Goal: Task Accomplishment & Management: Manage account settings

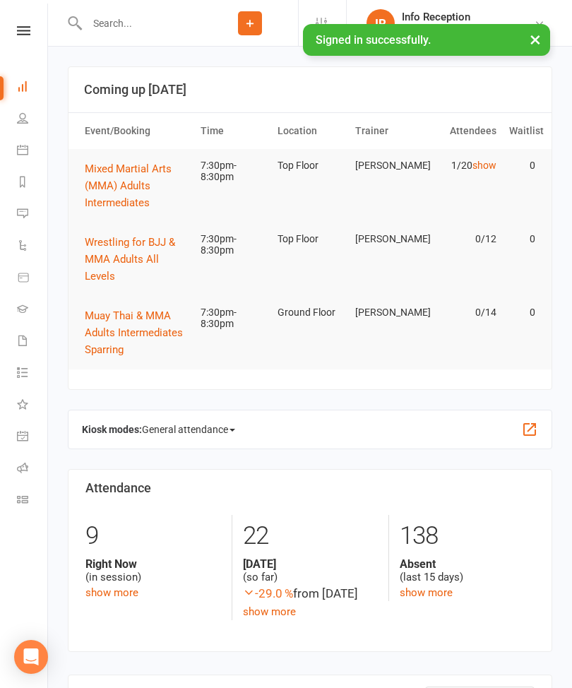
click at [139, 23] on input "text" at bounding box center [142, 23] width 119 height 20
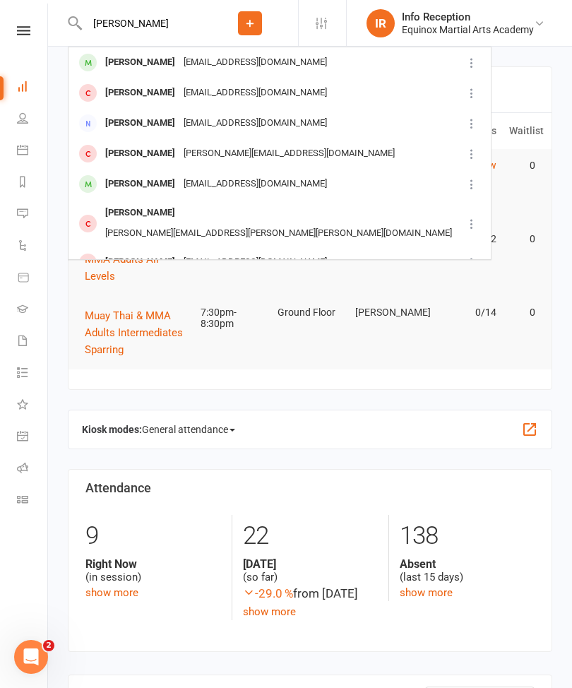
type input "[PERSON_NAME]"
click at [285, 98] on div "[PERSON_NAME] [EMAIL_ADDRESS][DOMAIN_NAME]" at bounding box center [265, 92] width 393 height 29
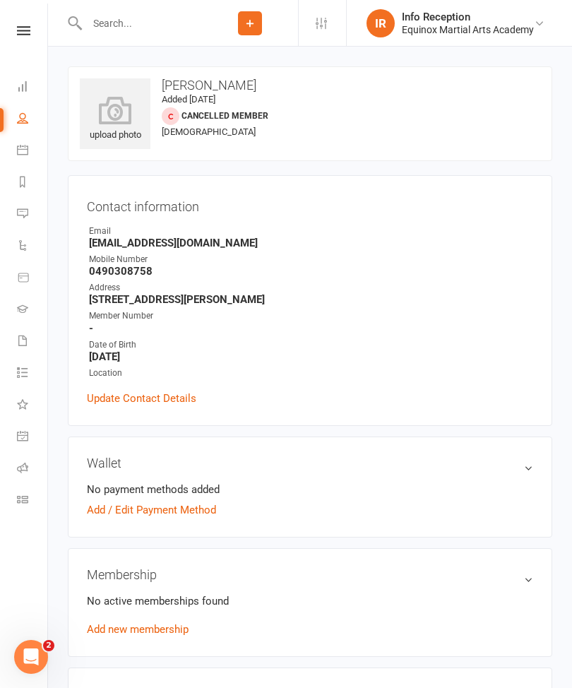
click at [105, 502] on link "Add / Edit Payment Method" at bounding box center [151, 510] width 129 height 17
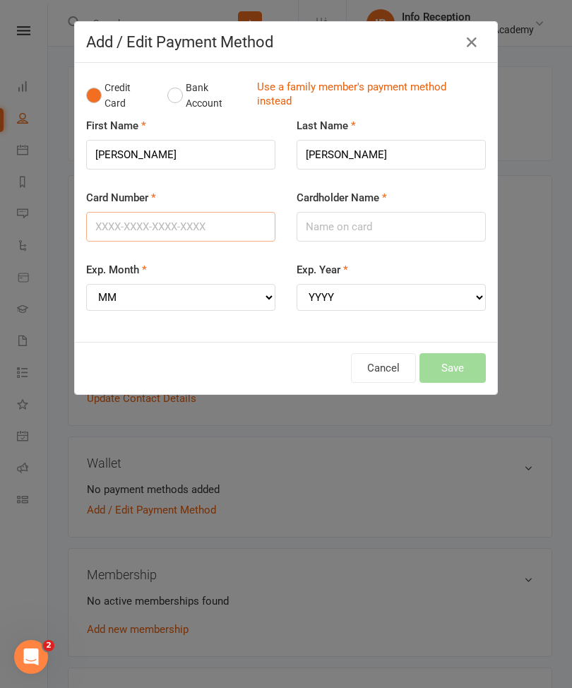
click at [219, 233] on input "Card Number" at bounding box center [180, 227] width 189 height 30
type input "[CREDIT_CARD_NUMBER]"
click at [404, 230] on input "Cardholder Name" at bounding box center [391, 227] width 189 height 30
type input "In [GEOGRAPHIC_DATA]"
click at [230, 285] on select "MM 01 02 03 04 05 06 07 08 09 10 11 12" at bounding box center [180, 297] width 189 height 27
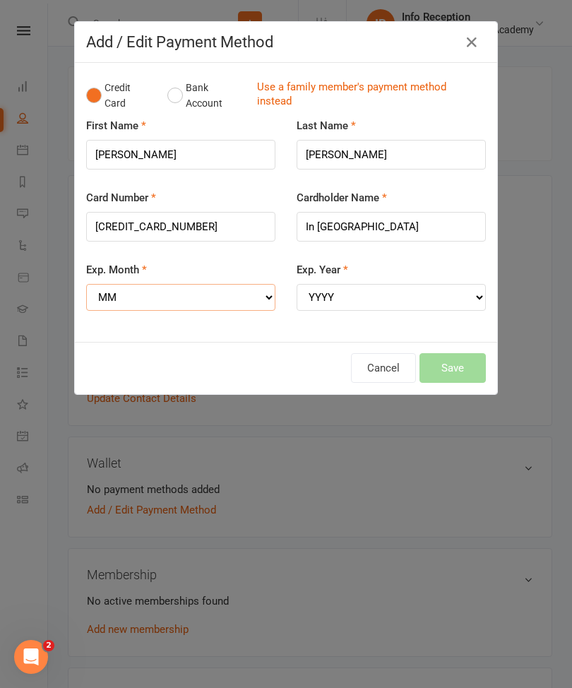
select select "10"
click at [420, 297] on select "YYYY 2025 2026 2027 2028 2029 2030 2031 2032 2033 2034" at bounding box center [391, 297] width 189 height 27
select select "2027"
click at [467, 364] on button "Save" at bounding box center [453, 368] width 66 height 30
